Goal: Task Accomplishment & Management: Manage account settings

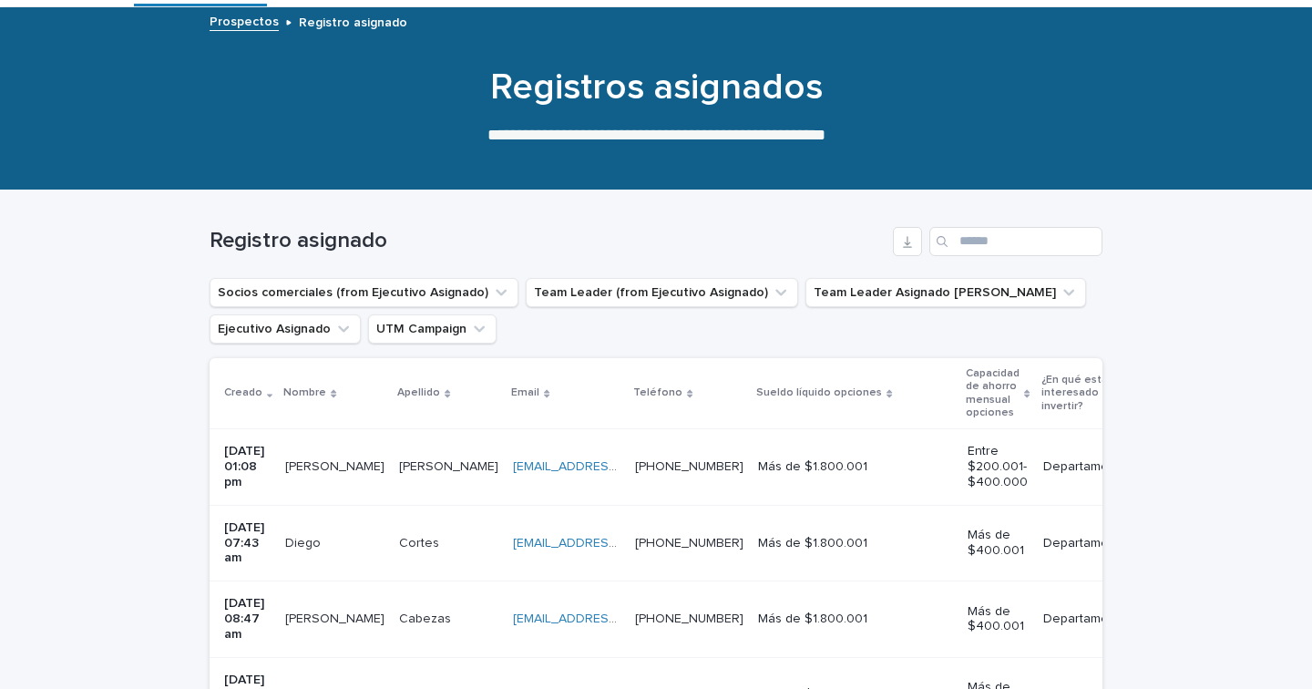
click at [334, 468] on p "[PERSON_NAME]" at bounding box center [336, 465] width 103 height 19
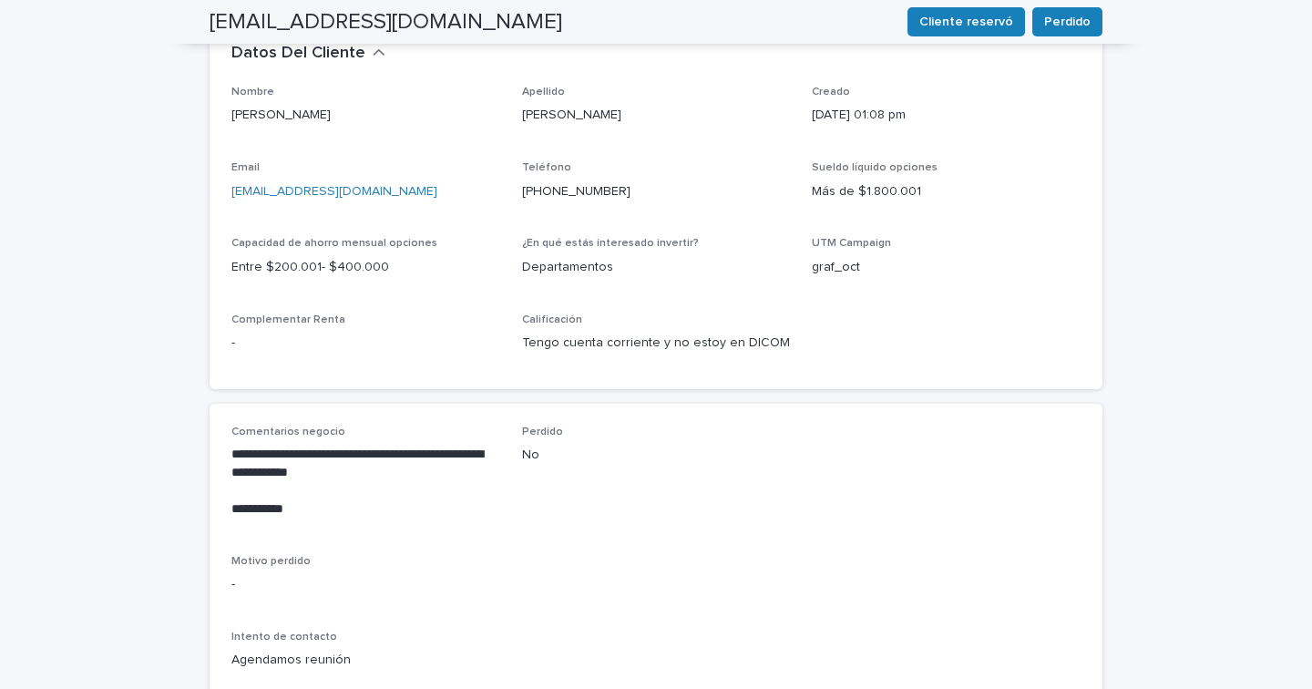
scroll to position [581, 0]
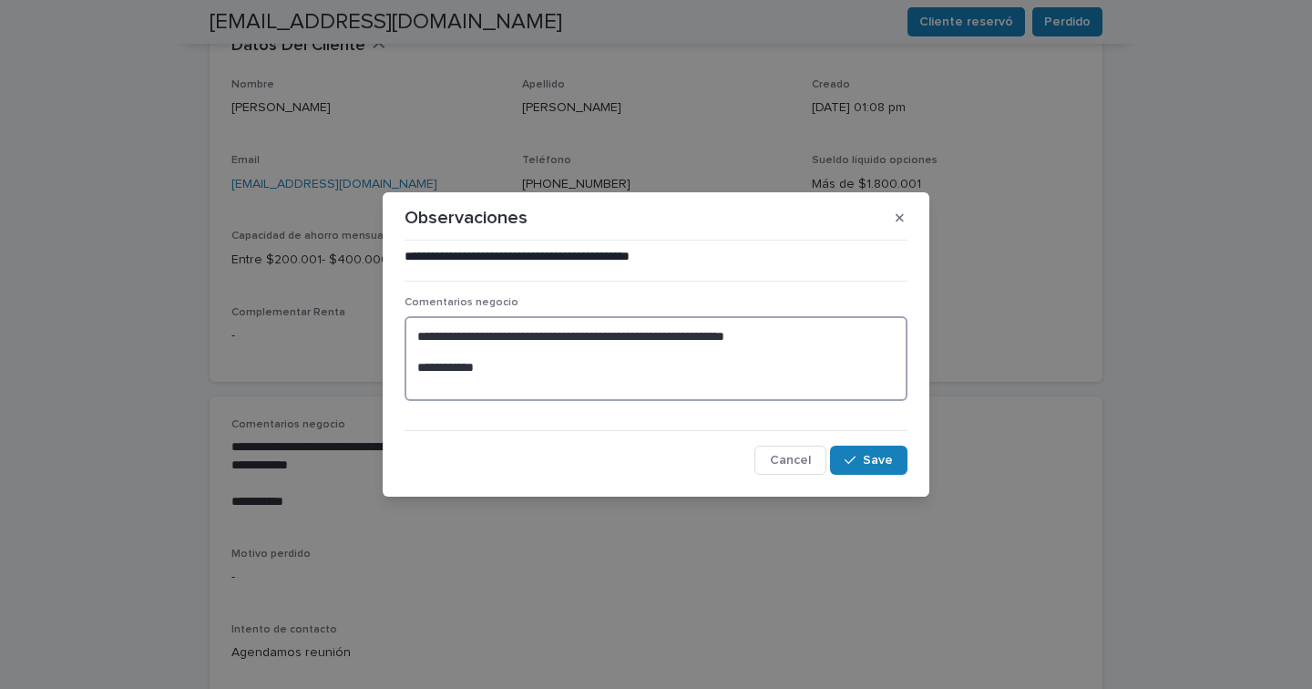
drag, startPoint x: 416, startPoint y: 368, endPoint x: 477, endPoint y: 370, distance: 61.1
click at [477, 370] on textarea "**********" at bounding box center [656, 358] width 503 height 85
click at [530, 375] on textarea "**********" at bounding box center [656, 358] width 503 height 85
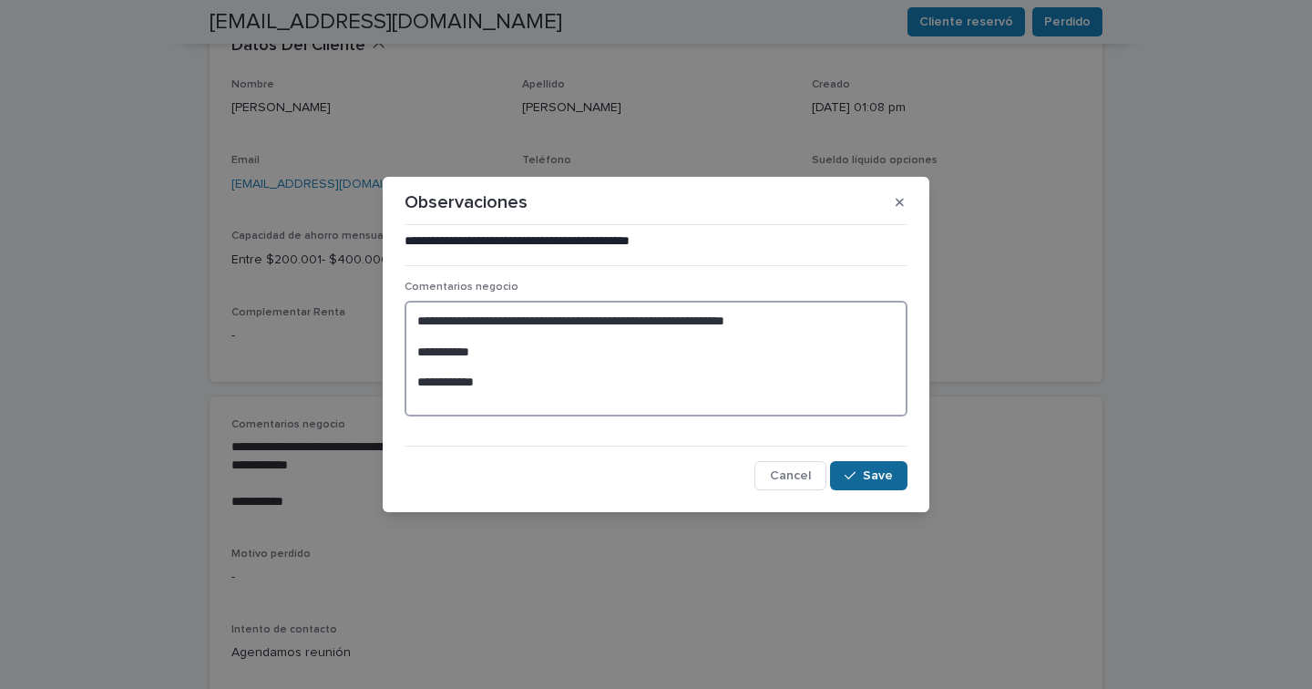
type textarea "**********"
click at [872, 473] on span "Save" at bounding box center [878, 475] width 30 height 13
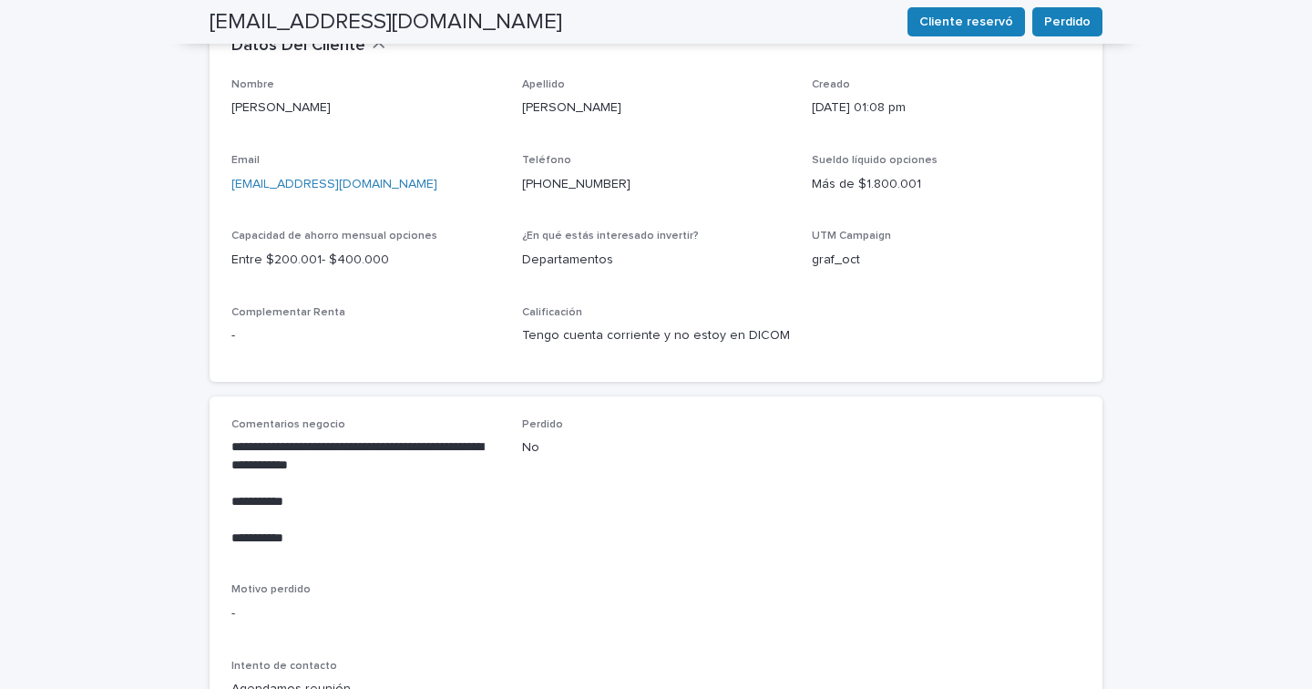
scroll to position [599, 0]
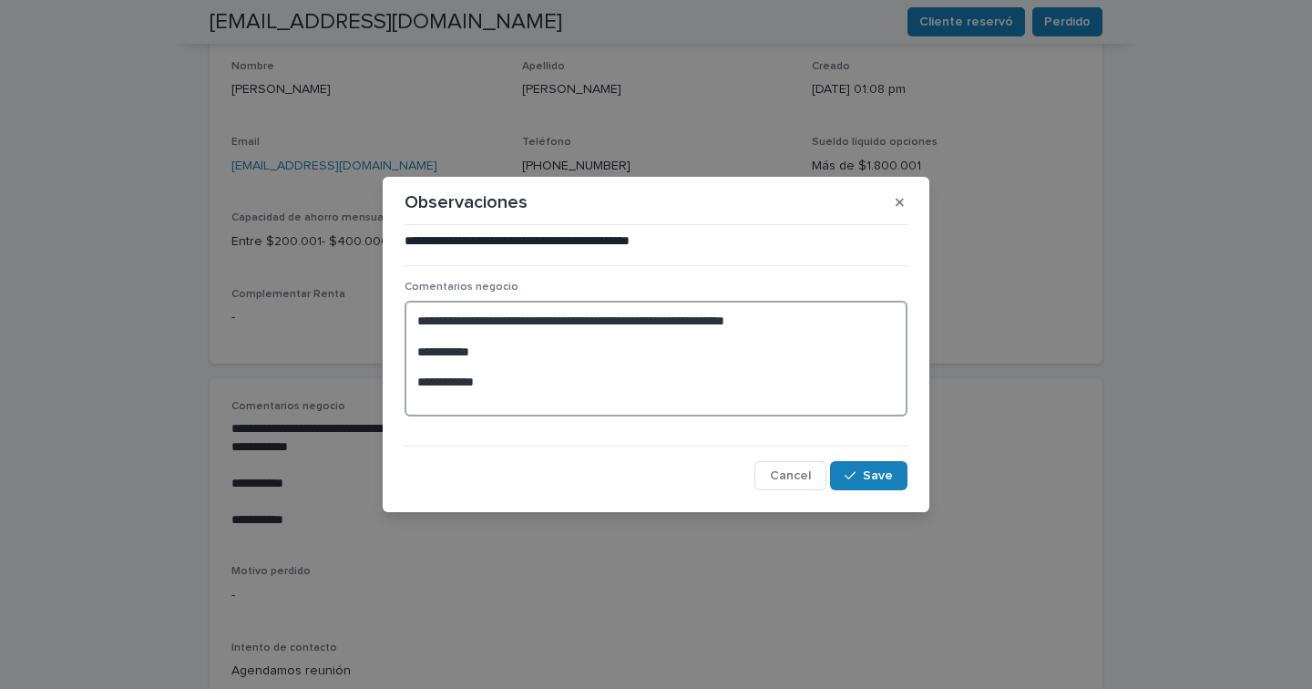
drag, startPoint x: 499, startPoint y: 383, endPoint x: 405, endPoint y: 383, distance: 93.9
click at [405, 383] on textarea "**********" at bounding box center [656, 359] width 503 height 116
type textarea "**********"
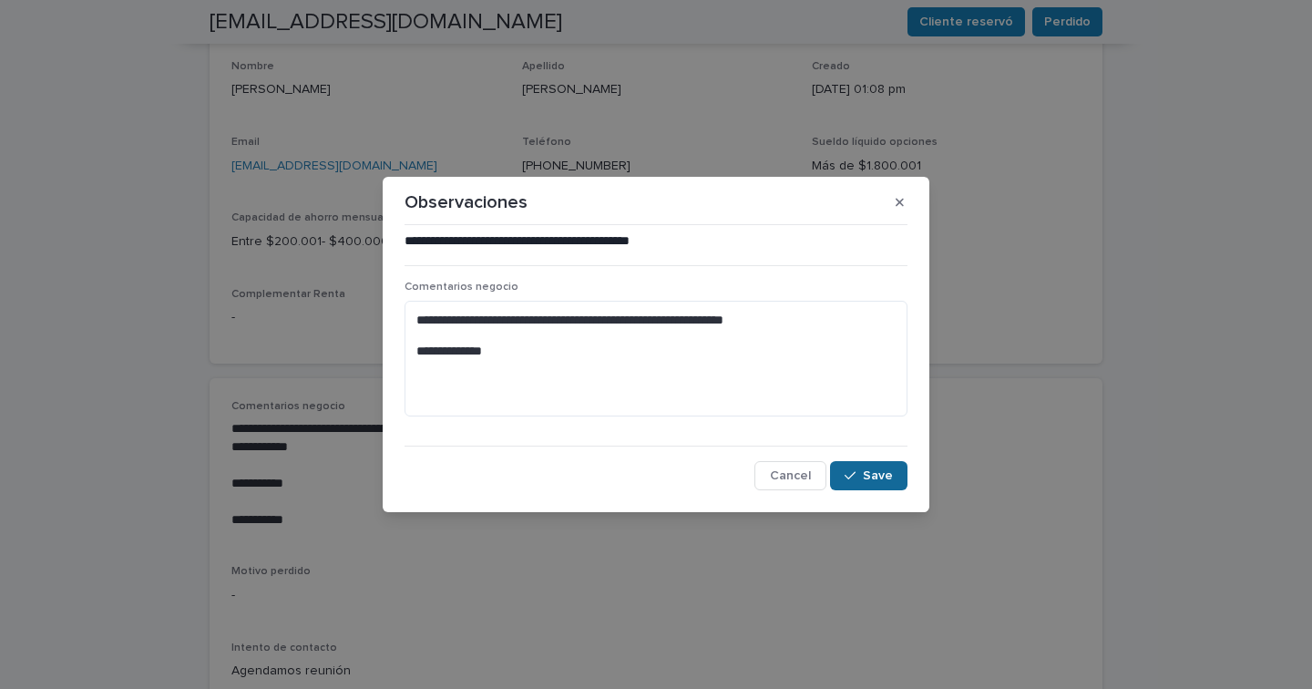
click at [858, 473] on div "button" at bounding box center [854, 475] width 18 height 13
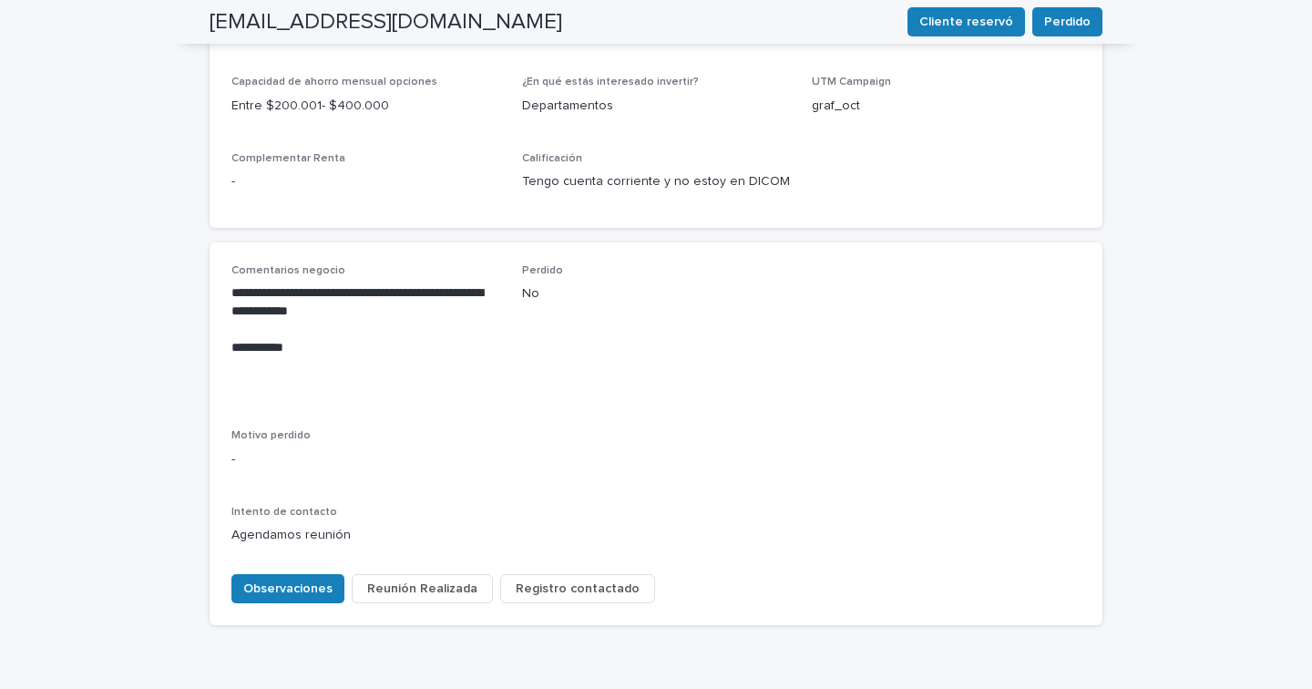
scroll to position [674, 0]
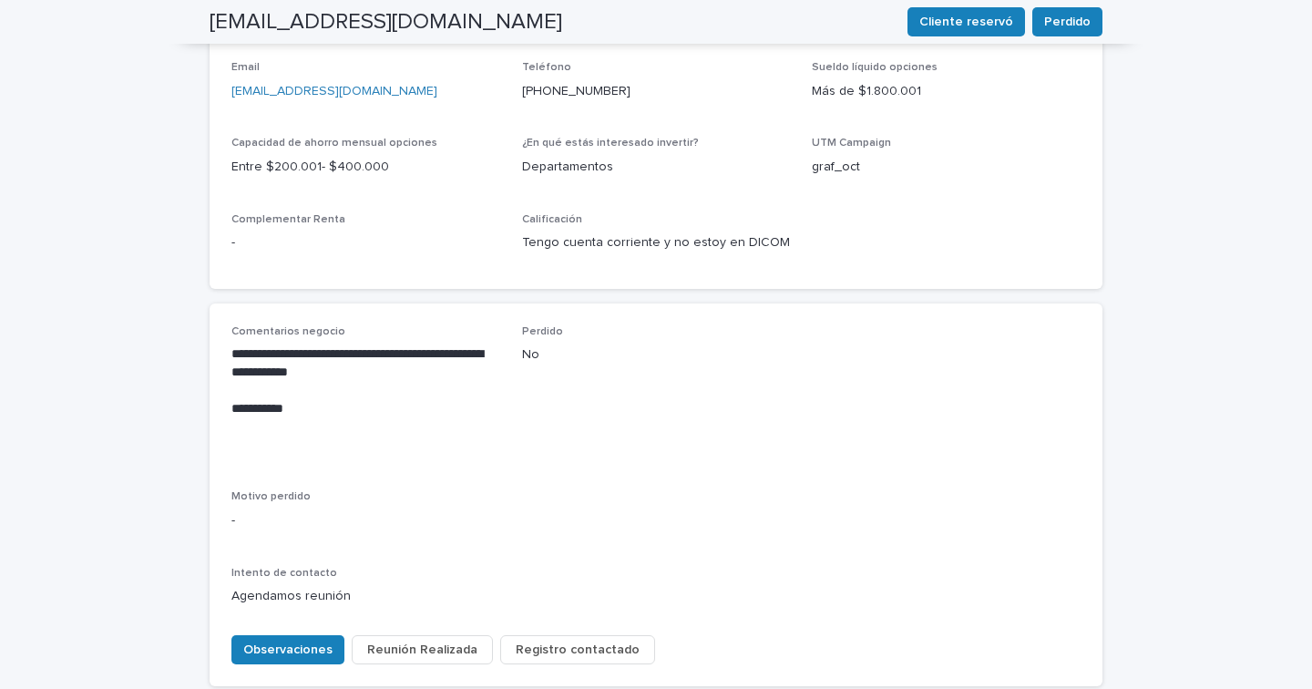
click at [429, 641] on span "Reunión Realizada" at bounding box center [422, 650] width 110 height 18
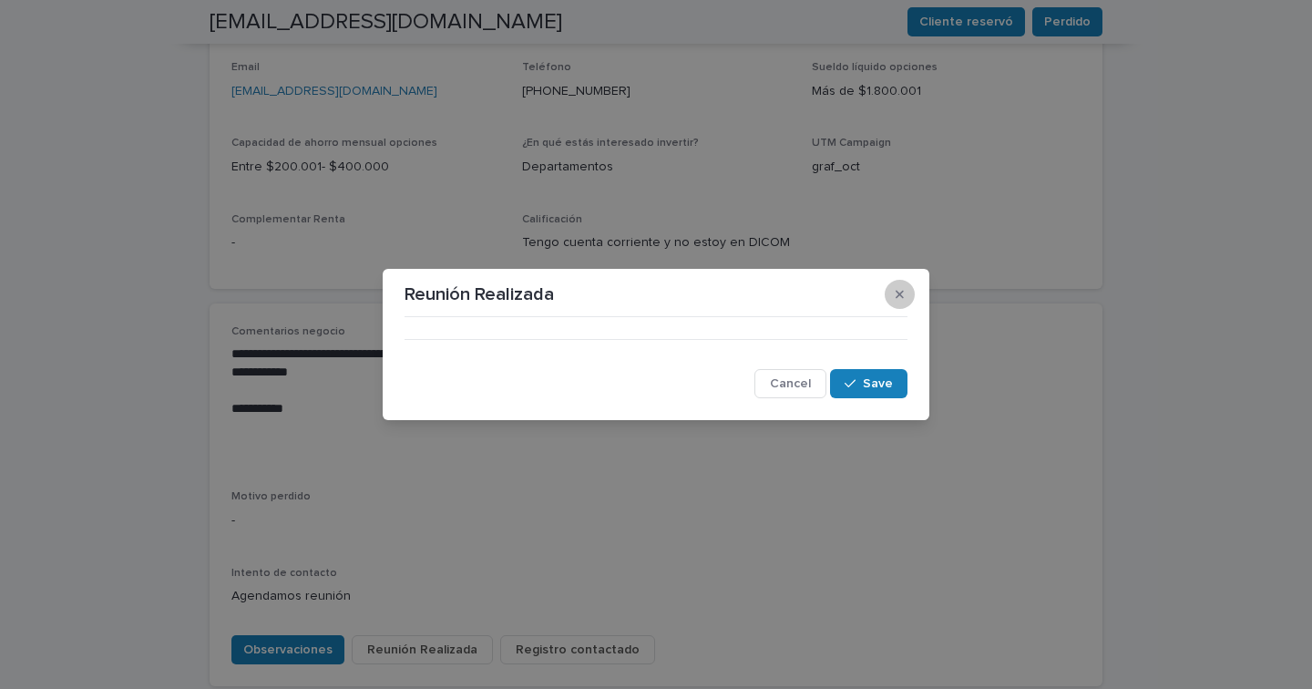
click at [907, 295] on button "button" at bounding box center [900, 294] width 30 height 29
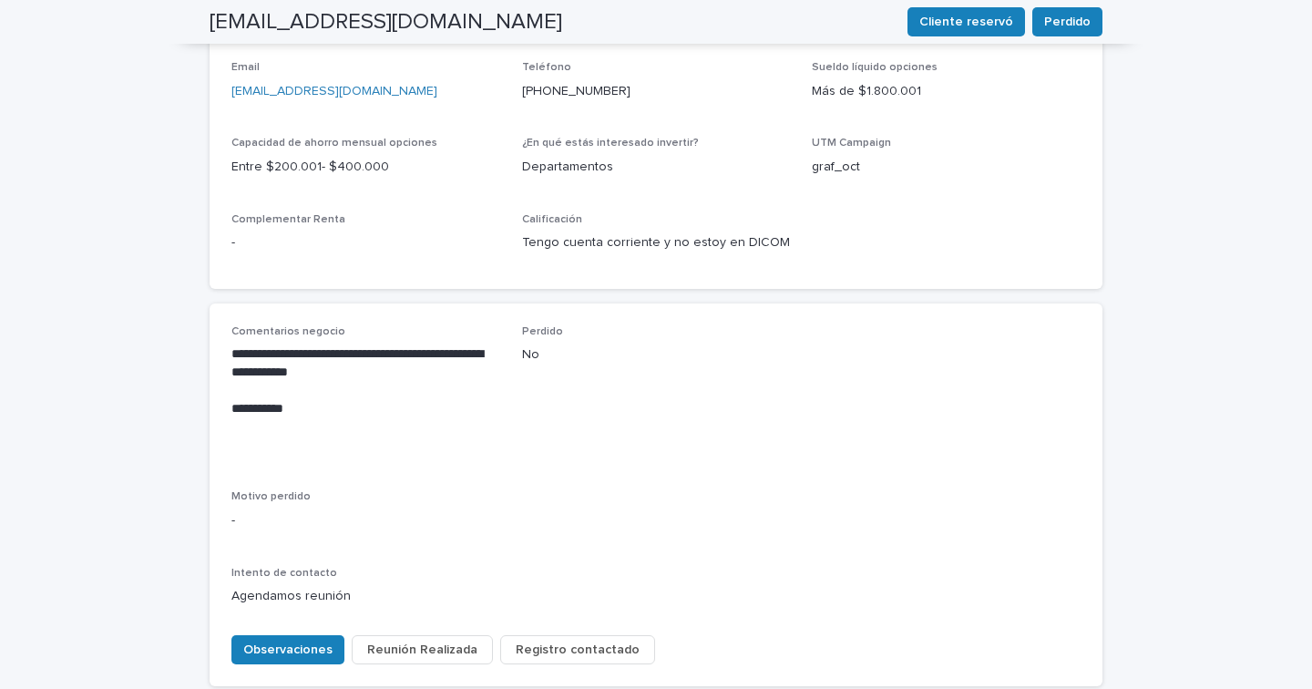
click at [566, 641] on span "Registro contactado" at bounding box center [578, 650] width 124 height 18
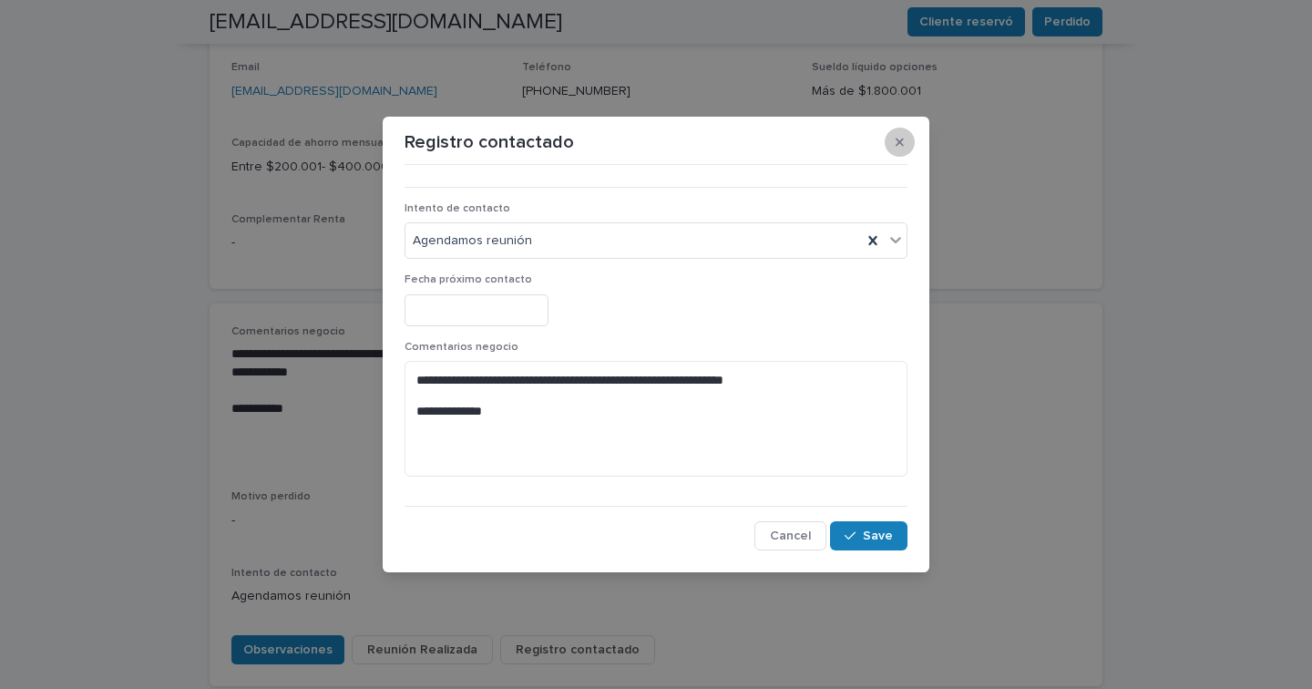
click at [900, 140] on icon "button" at bounding box center [900, 143] width 8 height 8
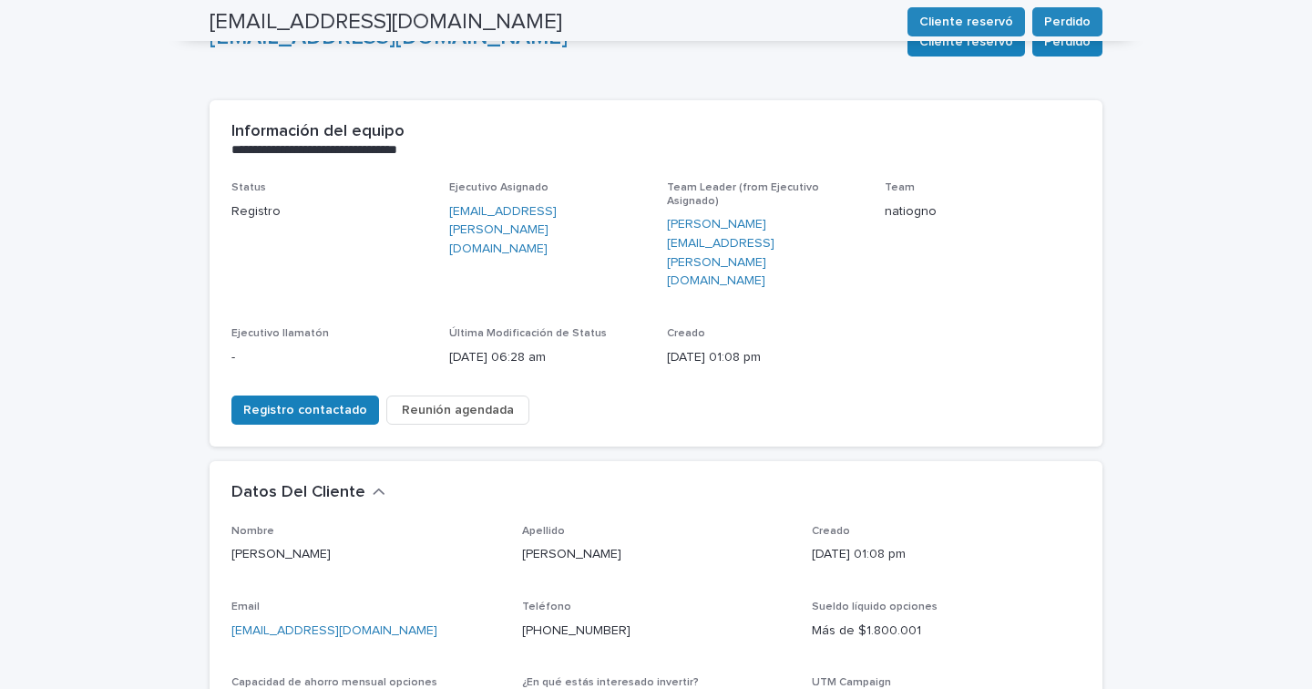
scroll to position [0, 0]
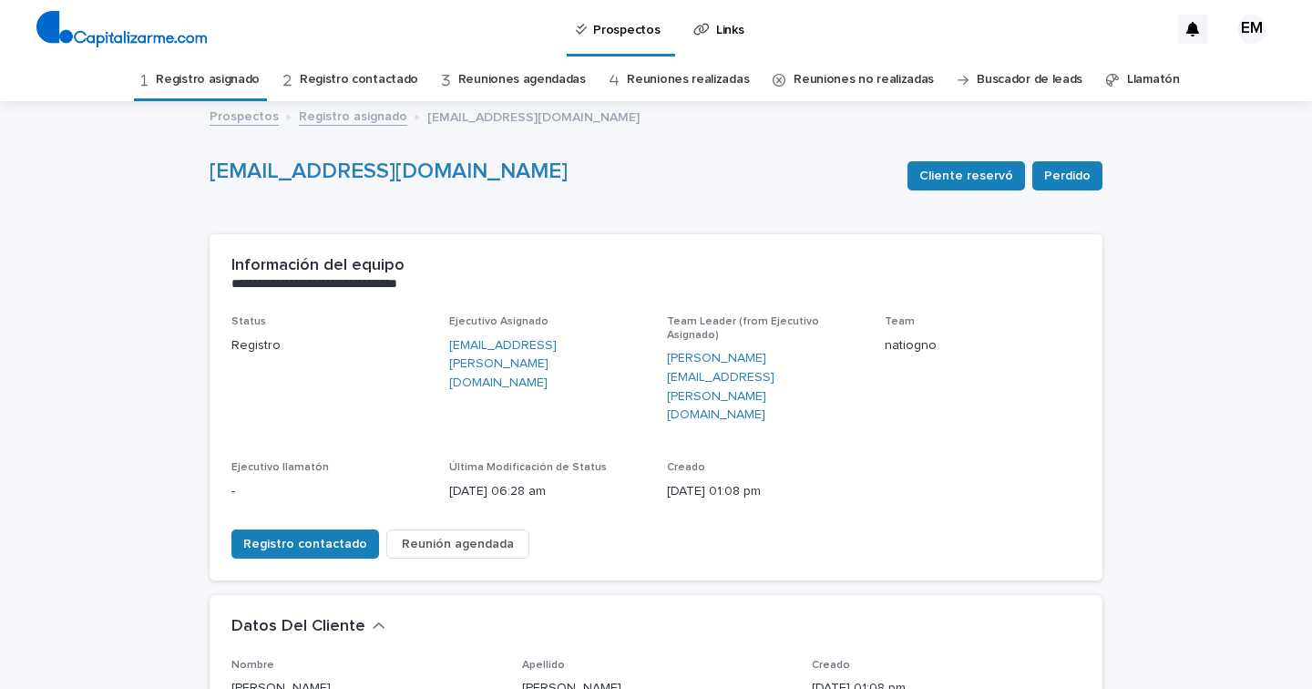
click at [375, 73] on link "Registro contactado" at bounding box center [359, 79] width 118 height 43
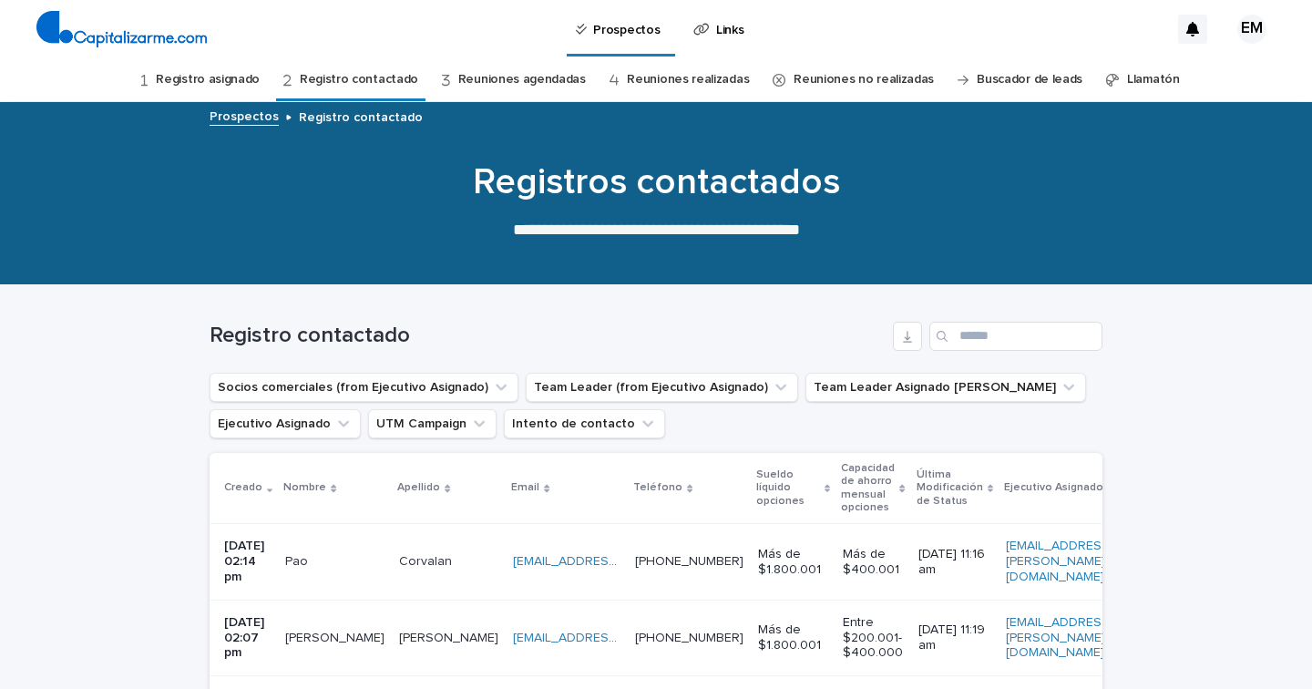
click at [529, 76] on link "Reuniones agendadas" at bounding box center [522, 79] width 128 height 43
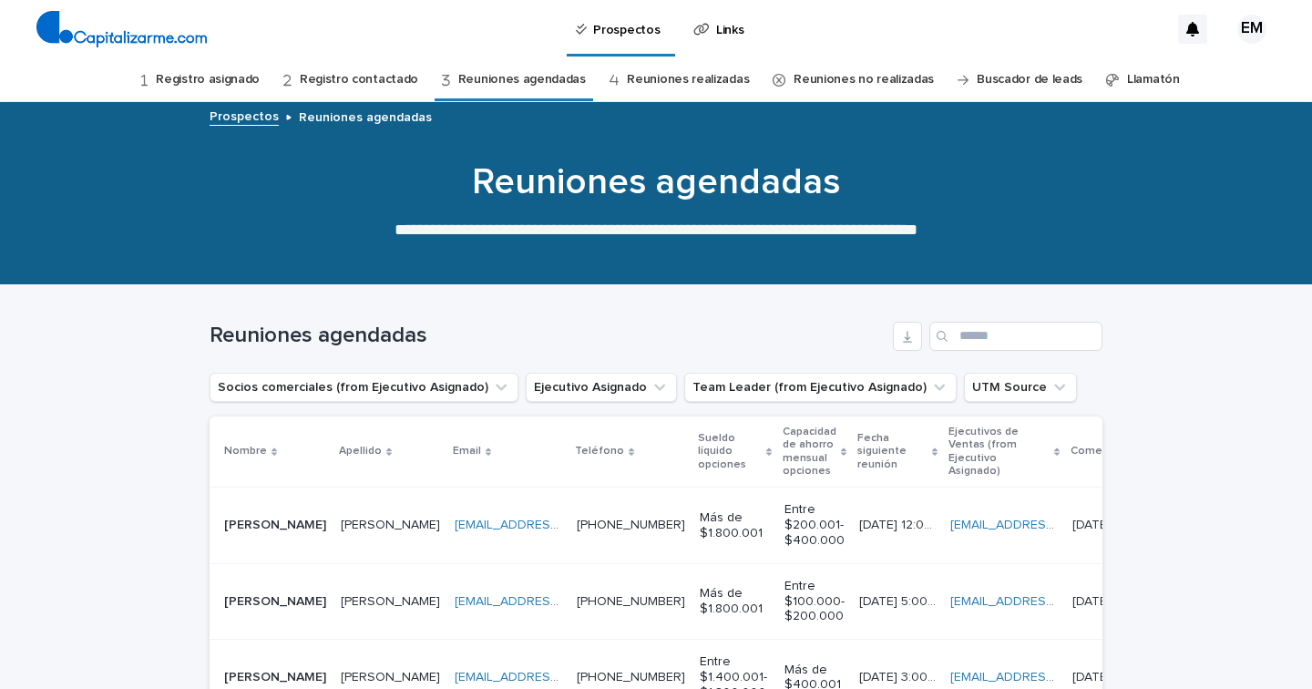
click at [688, 79] on link "Reuniones realizadas" at bounding box center [688, 79] width 122 height 43
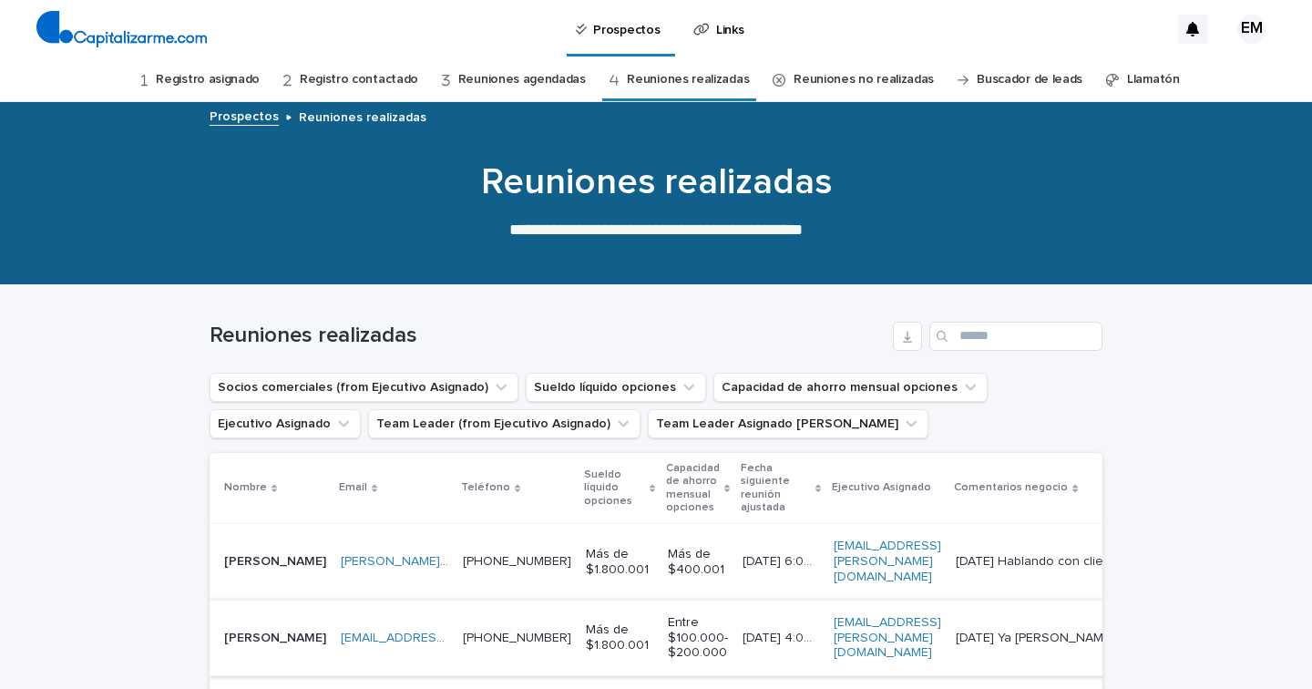
scroll to position [46, 0]
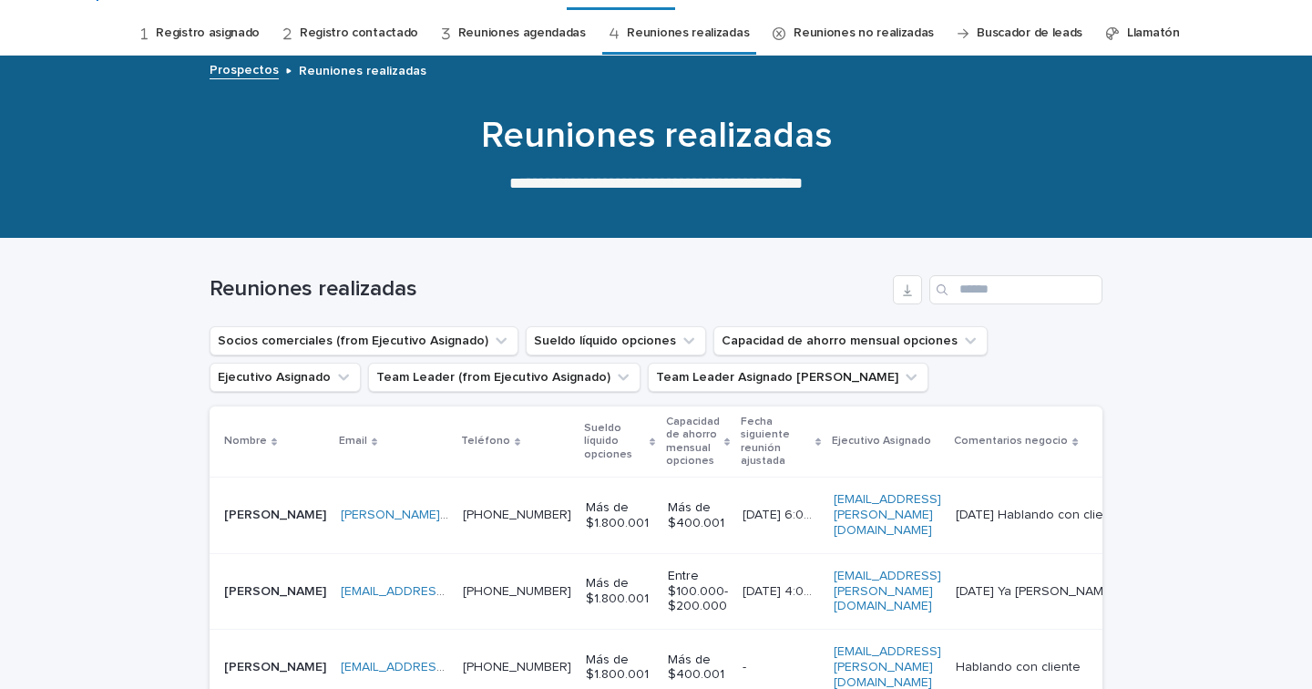
click at [250, 509] on p "[PERSON_NAME]" at bounding box center [277, 513] width 106 height 19
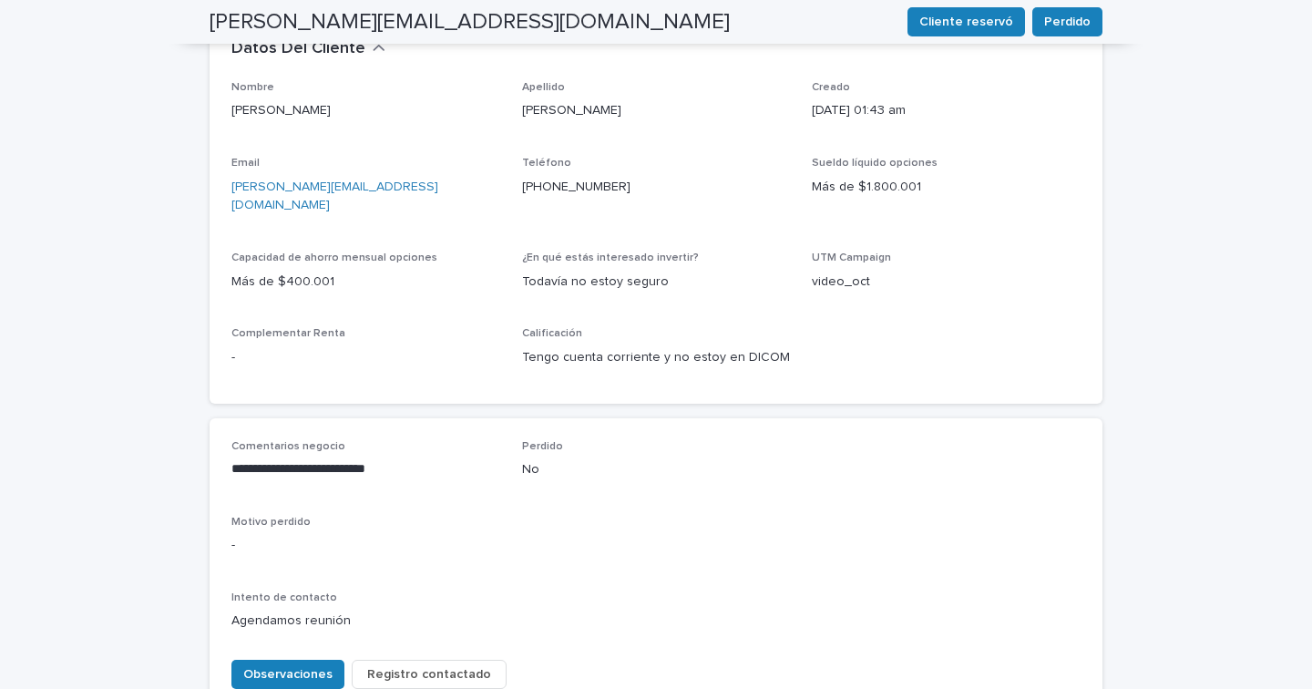
scroll to position [668, 0]
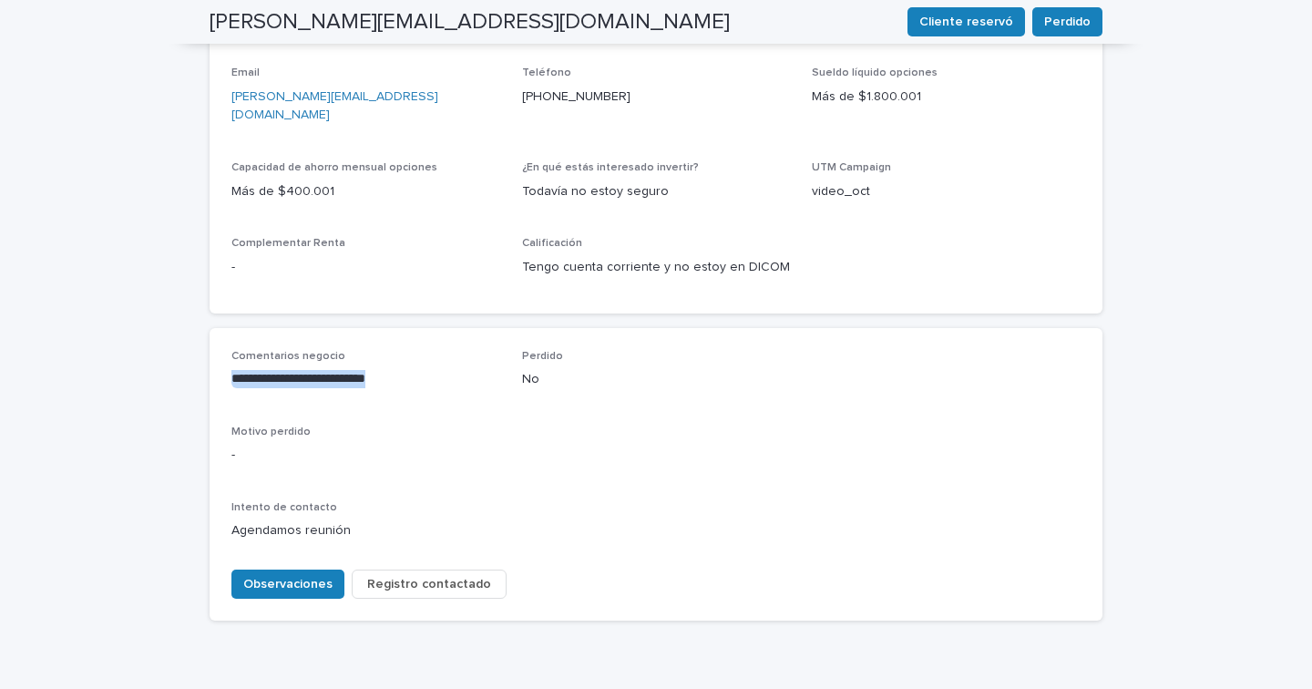
drag, startPoint x: 230, startPoint y: 291, endPoint x: 403, endPoint y: 293, distance: 173.2
click at [403, 328] on div "**********" at bounding box center [656, 474] width 893 height 293
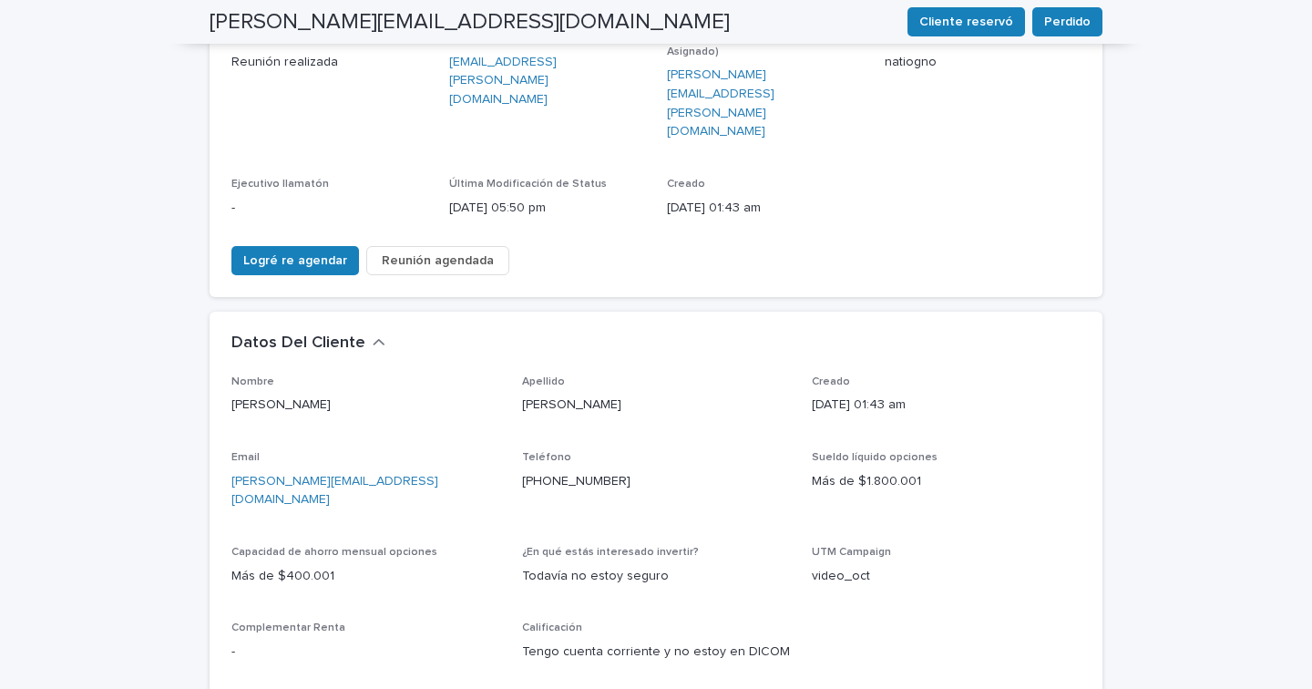
scroll to position [0, 0]
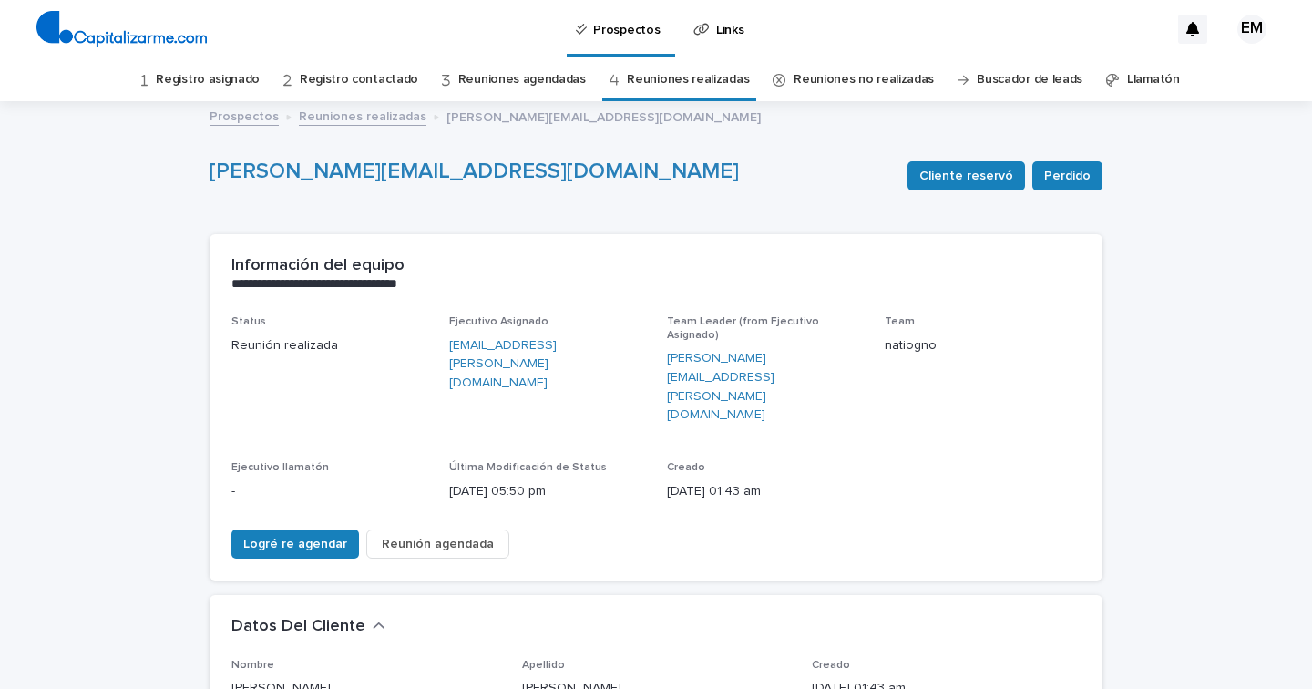
click at [841, 80] on link "Reuniones no realizadas" at bounding box center [864, 79] width 140 height 43
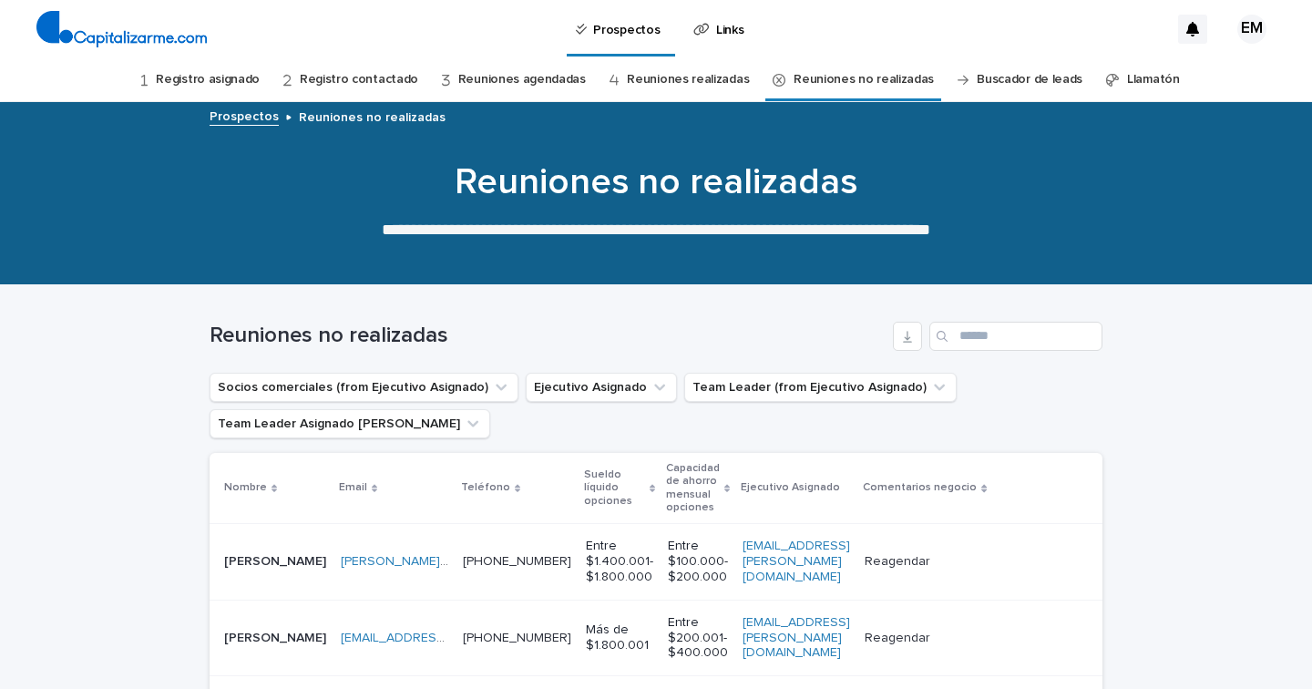
click at [1013, 77] on link "Buscador de leads" at bounding box center [1030, 79] width 106 height 43
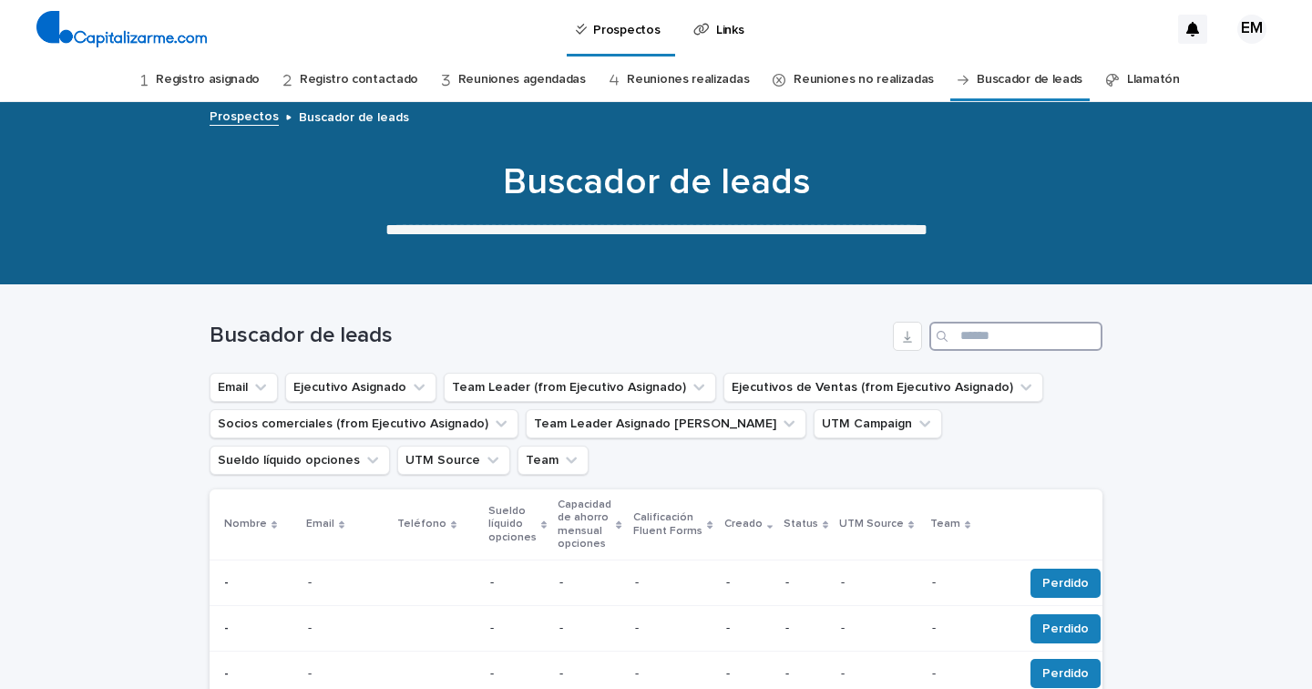
click at [979, 333] on input "Search" at bounding box center [1016, 336] width 173 height 29
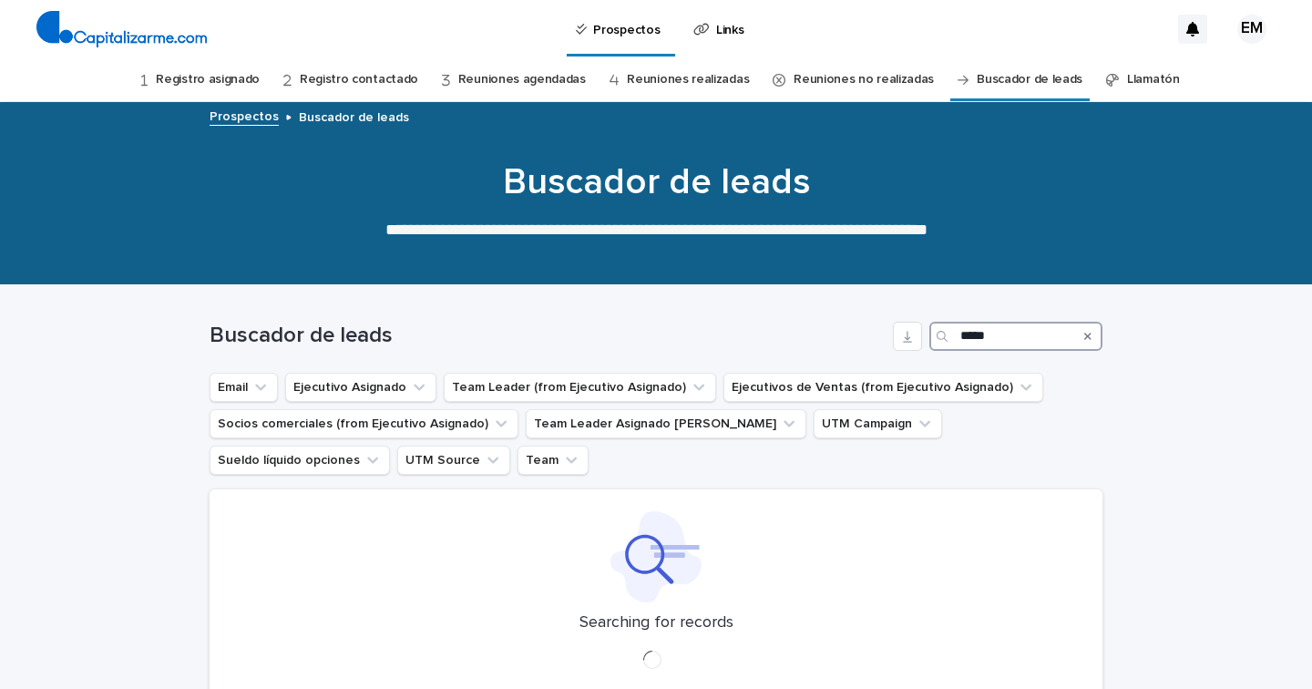
type input "*****"
click at [1128, 72] on link "Llamatón" at bounding box center [1153, 79] width 53 height 43
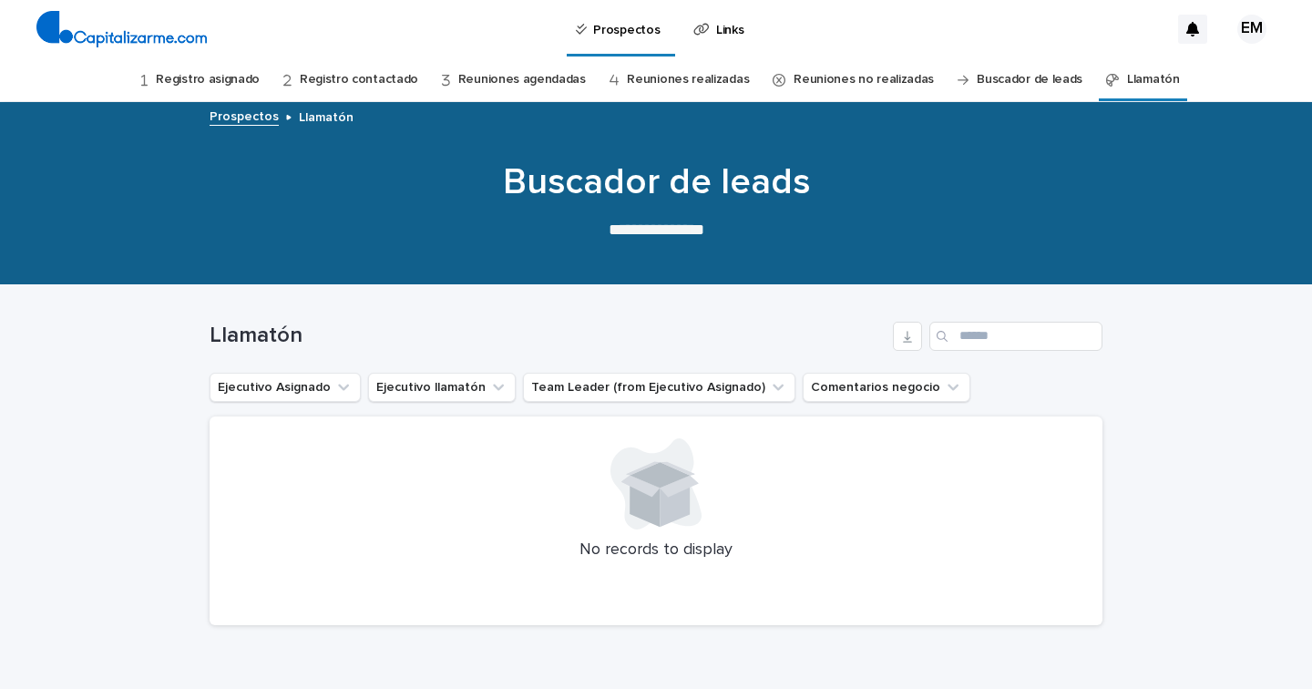
click at [243, 80] on link "Registro asignado" at bounding box center [208, 79] width 104 height 43
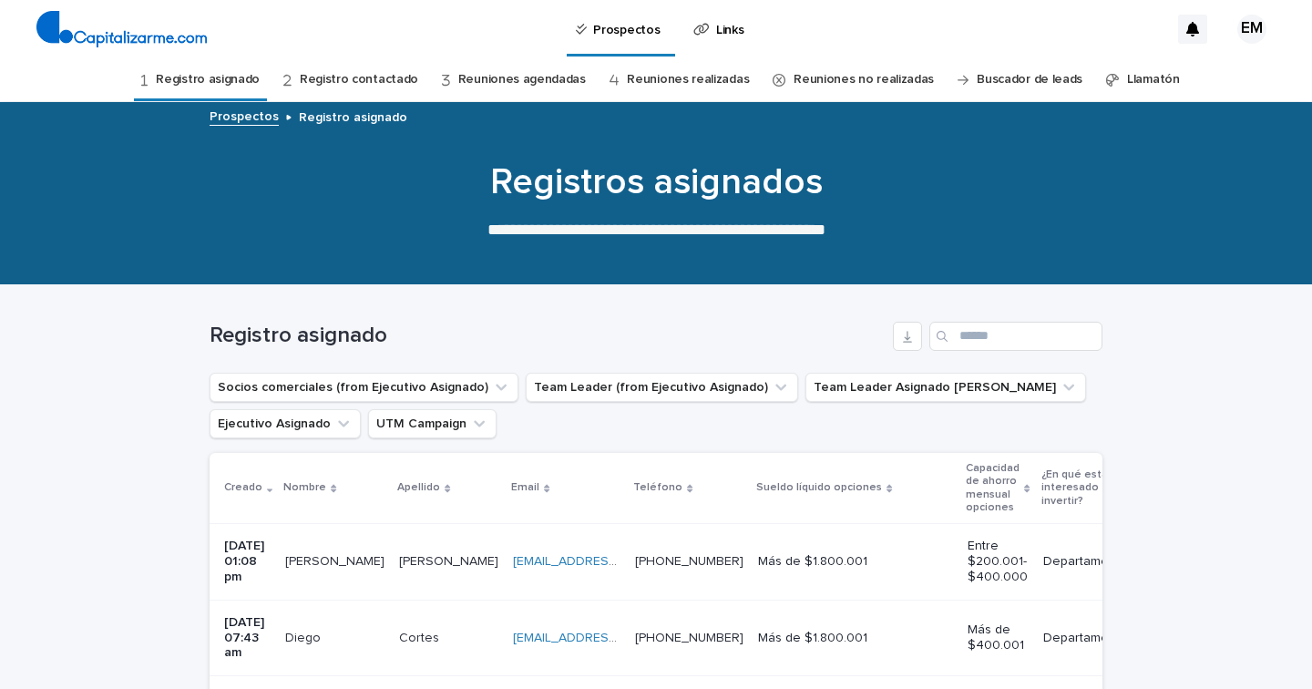
click at [723, 33] on p "Links" at bounding box center [729, 19] width 27 height 38
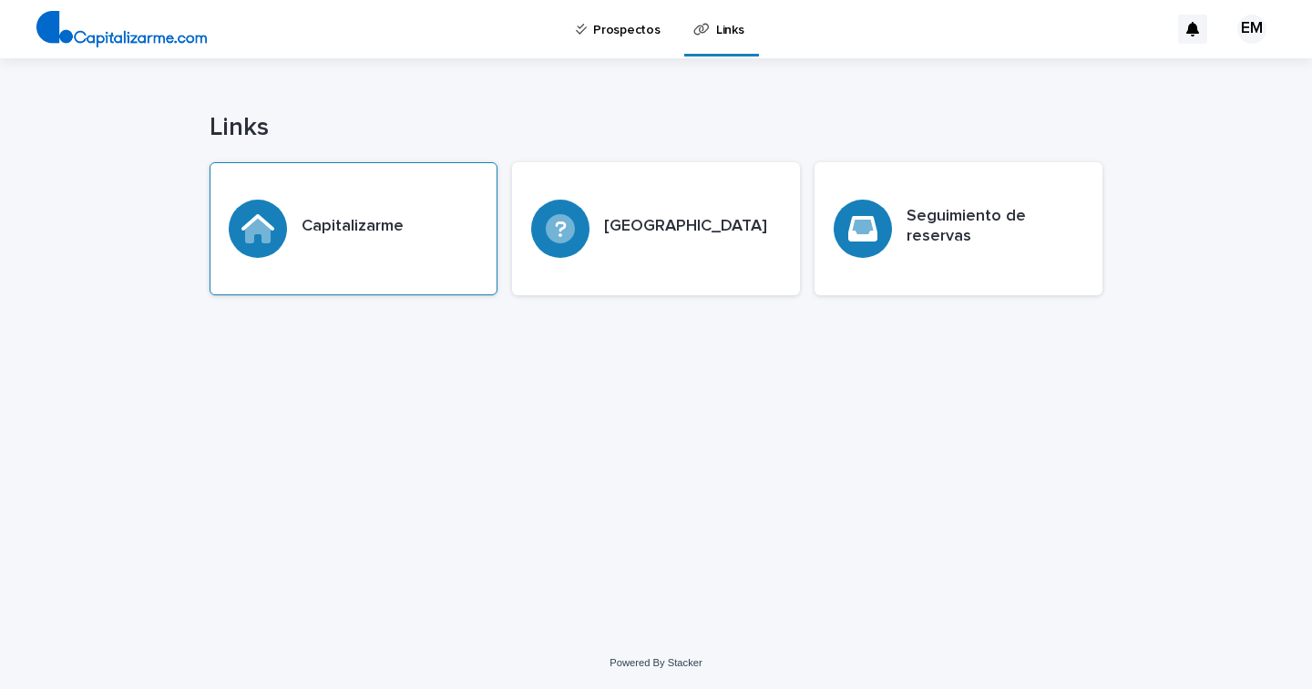
click at [366, 224] on h3 "Capitalizarme" at bounding box center [353, 227] width 102 height 20
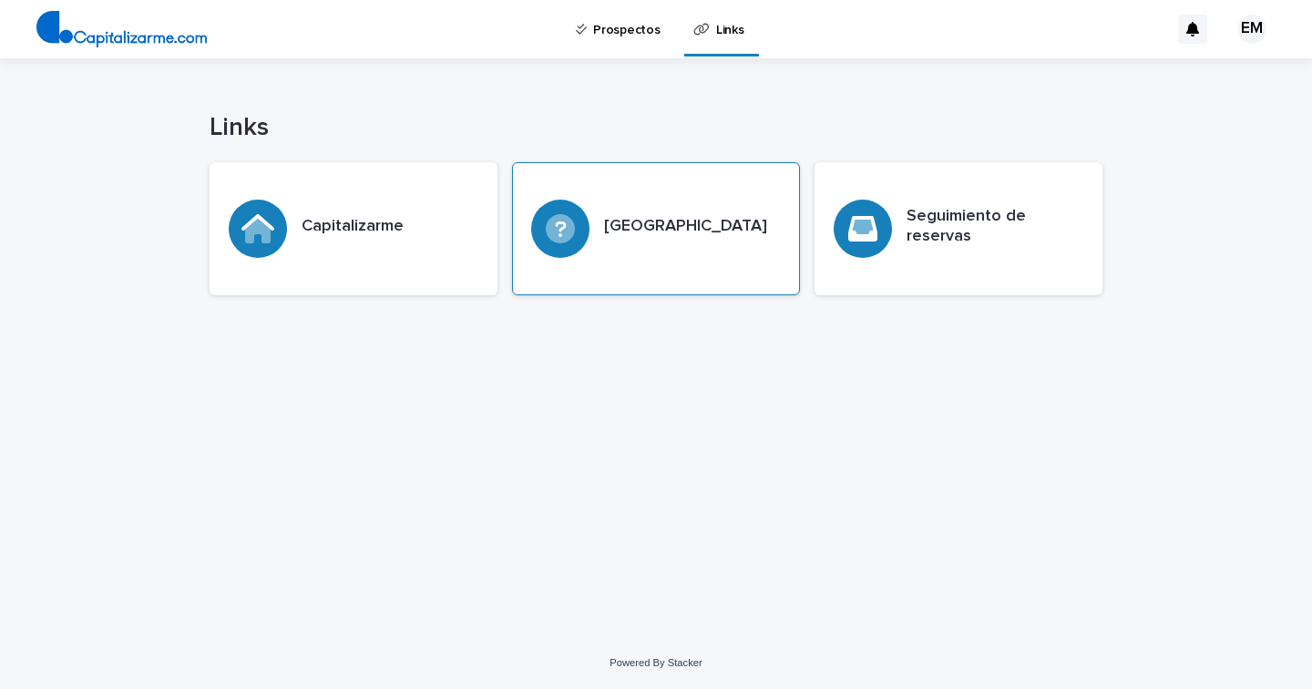
click at [685, 228] on h3 "[GEOGRAPHIC_DATA]" at bounding box center [685, 227] width 163 height 20
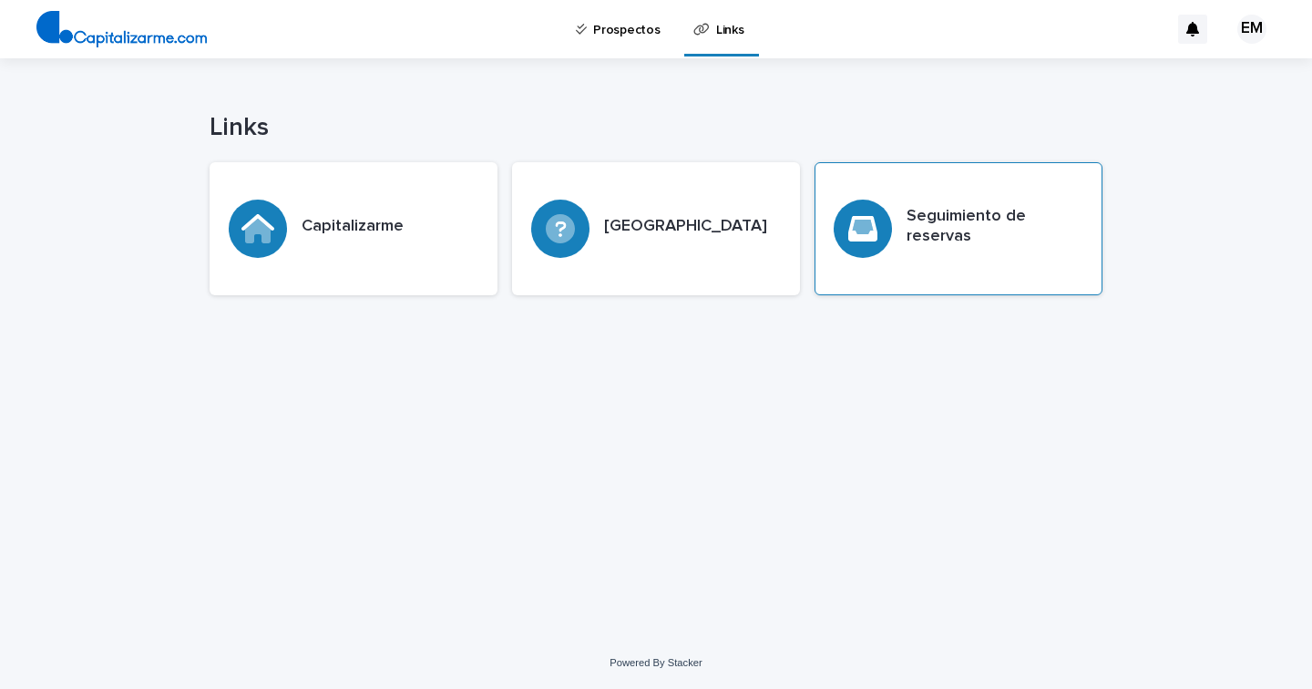
click at [942, 232] on h3 "Seguimiento de reservas" at bounding box center [995, 226] width 177 height 39
